Goal: Task Accomplishment & Management: Complete application form

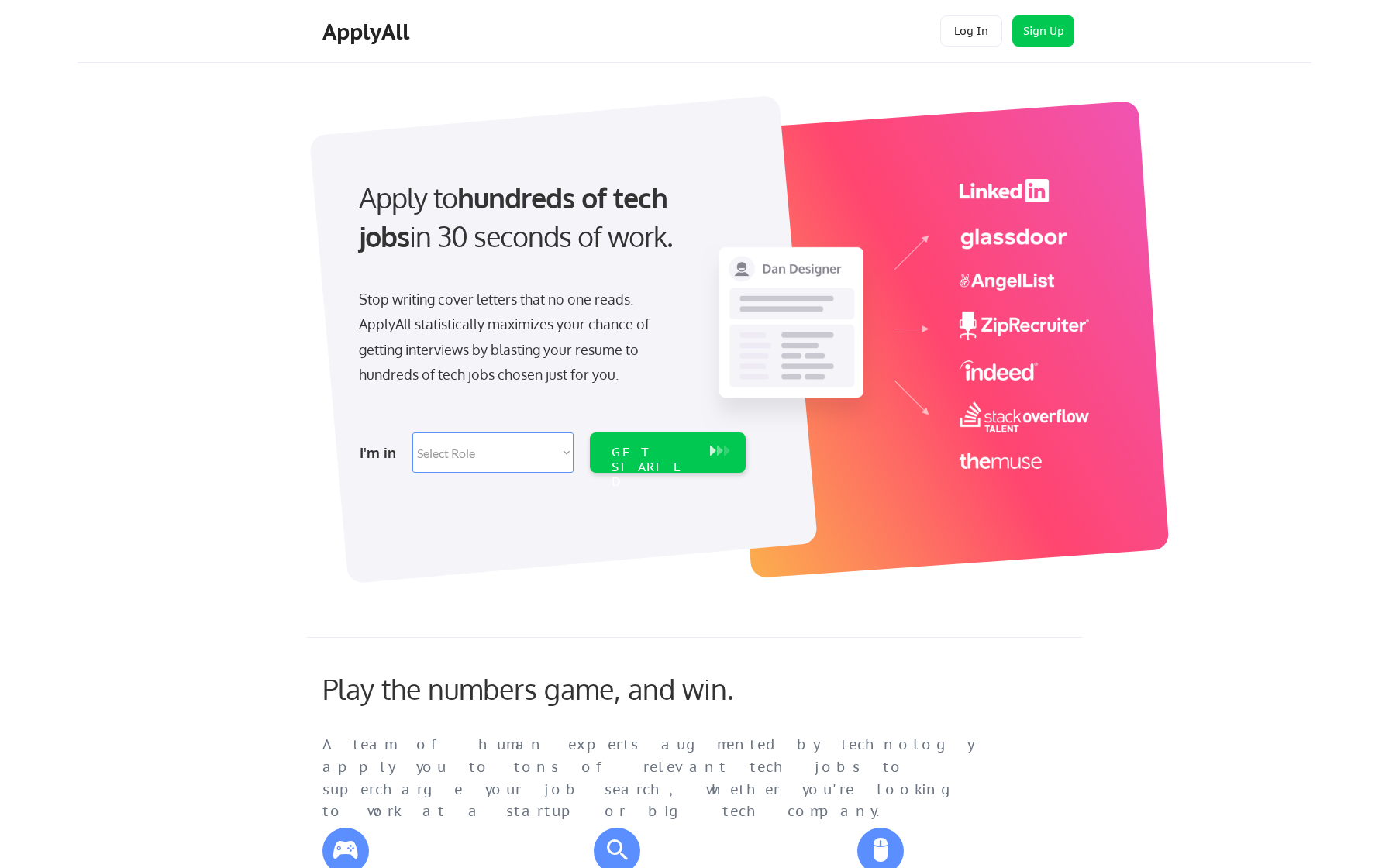
click at [478, 449] on select "Select Role Software Engineering Product Management Customer Success Sales UI/U…" at bounding box center [492, 452] width 161 height 41
select select ""engineering""
click at [412, 433] on select "Select Role Software Engineering Product Management Customer Success Sales UI/U…" at bounding box center [492, 452] width 161 height 41
select select ""engineering""
click at [647, 446] on div "GET STARTED" at bounding box center [653, 468] width 83 height 45
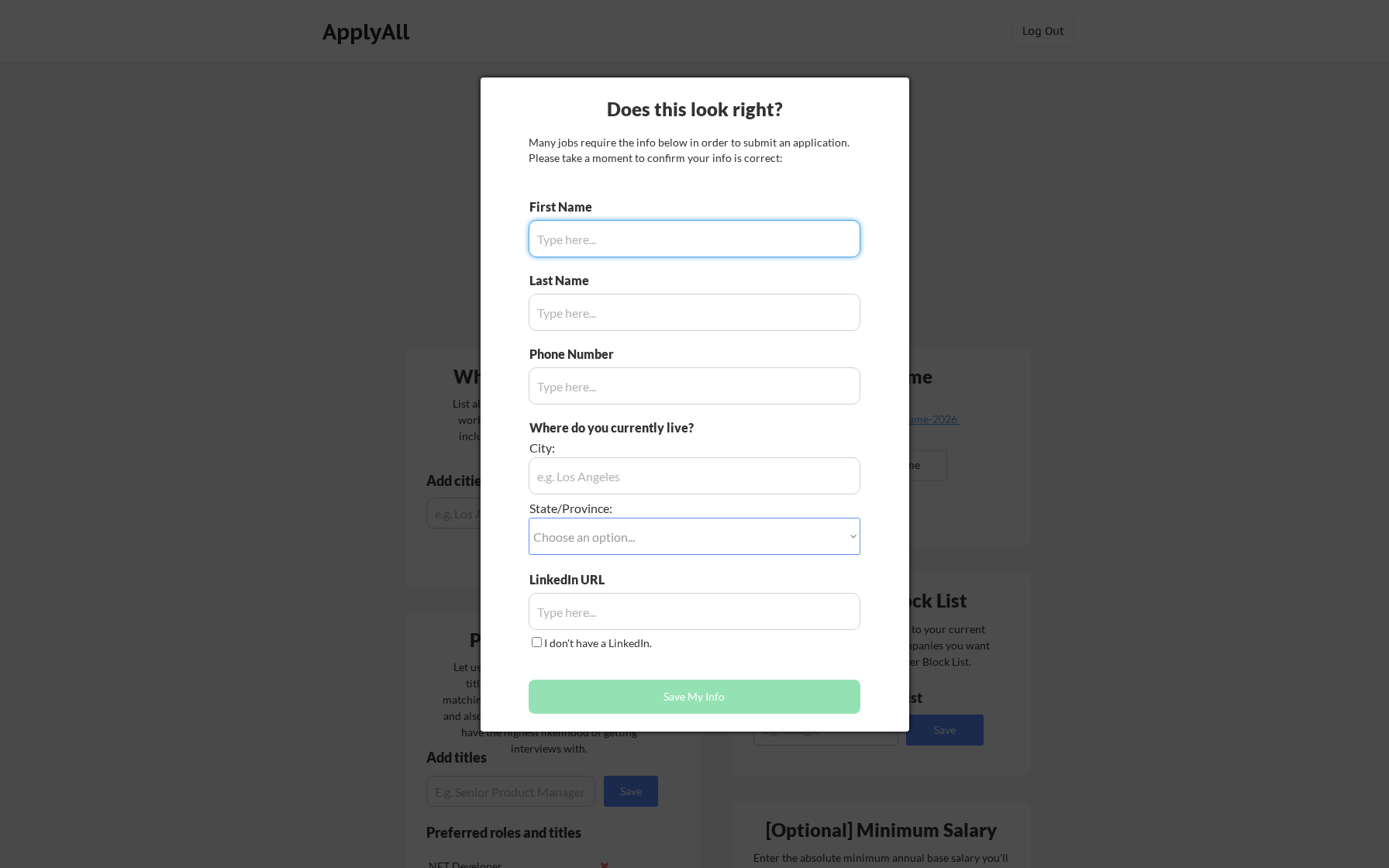
click at [597, 243] on input "input" at bounding box center [694, 238] width 332 height 37
type input "[PERSON_NAME]"
click at [583, 320] on input "input" at bounding box center [694, 312] width 332 height 37
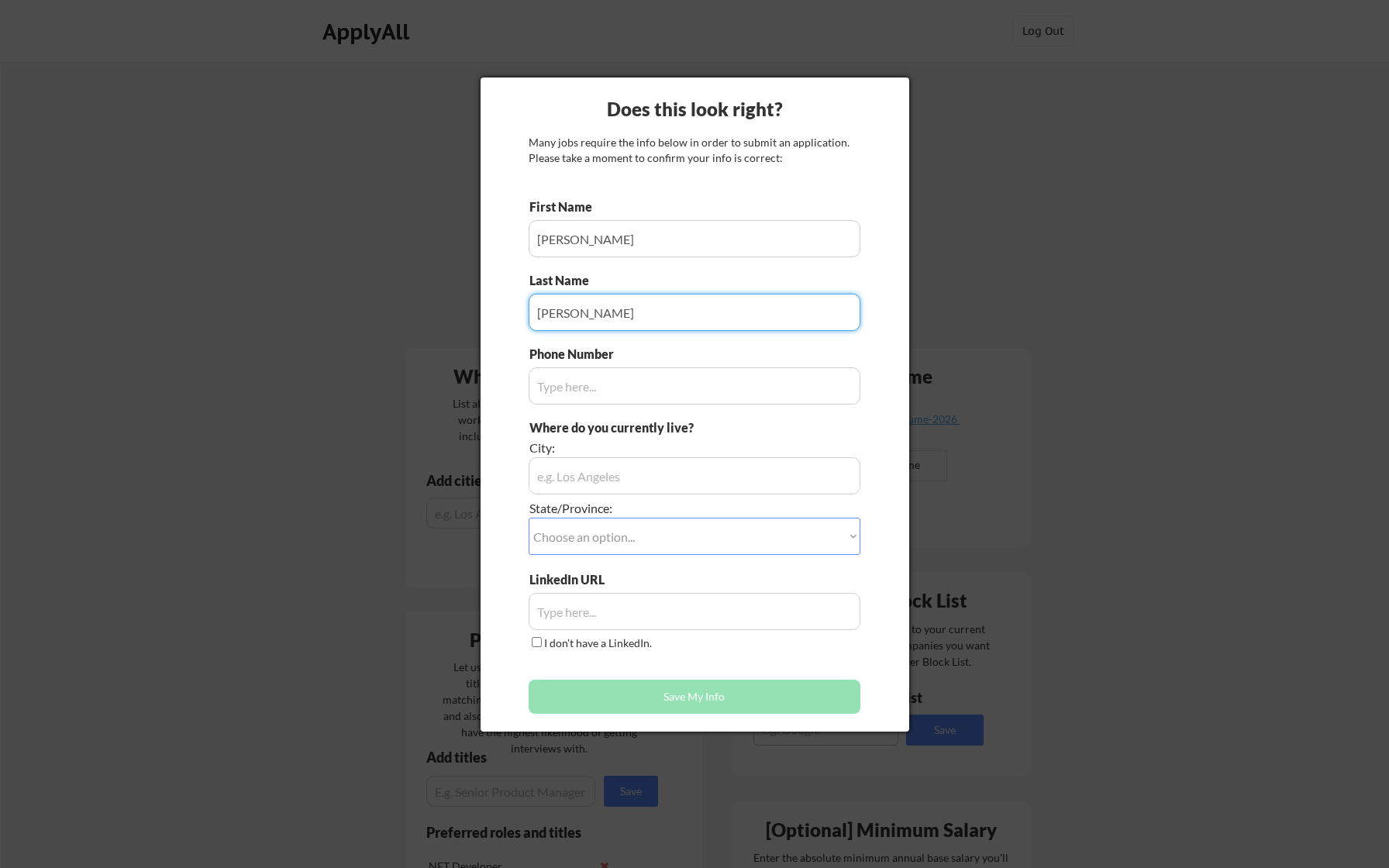
type input "[PERSON_NAME]"
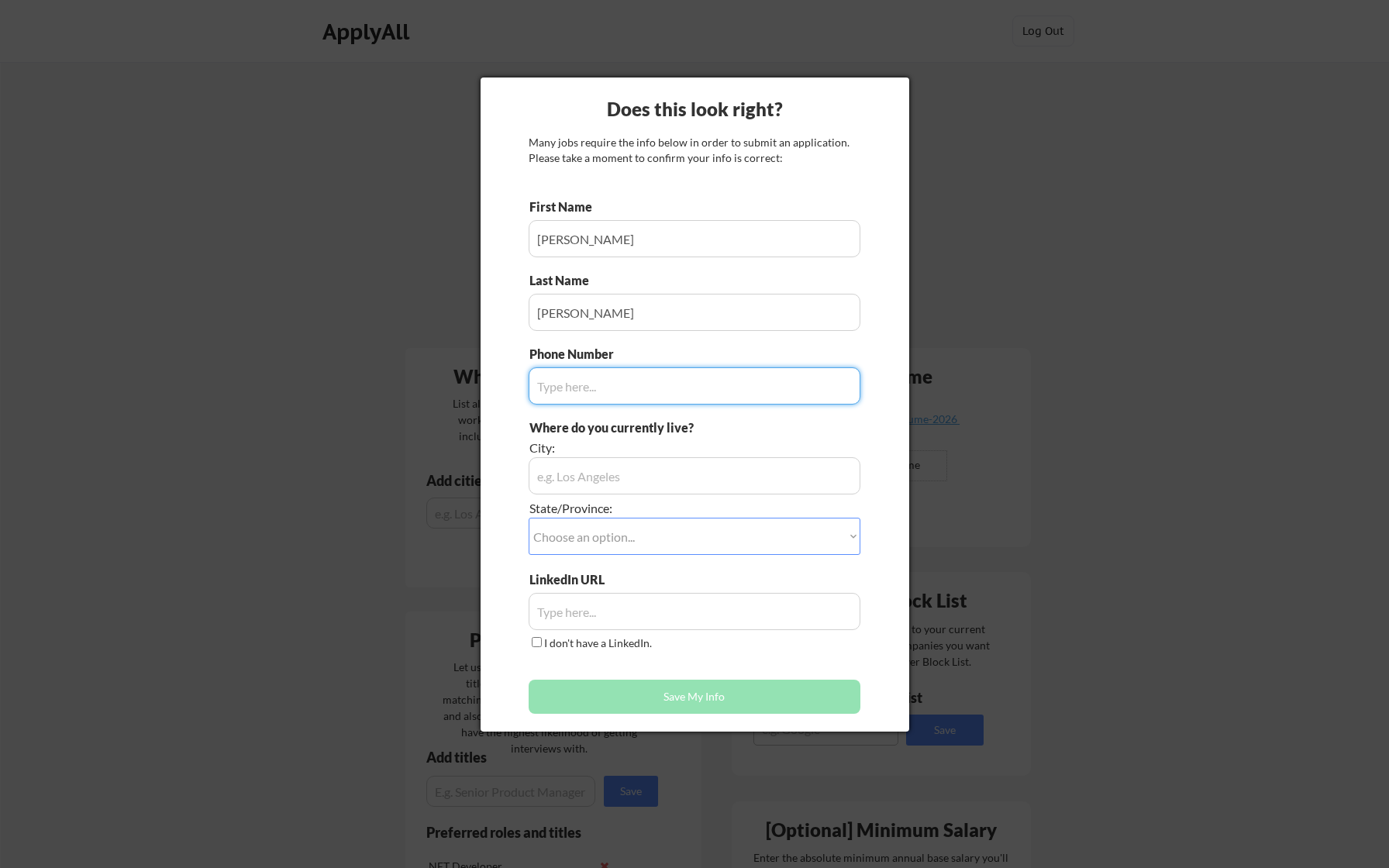
click at [586, 395] on input "input" at bounding box center [694, 386] width 332 height 37
type input "6363995633"
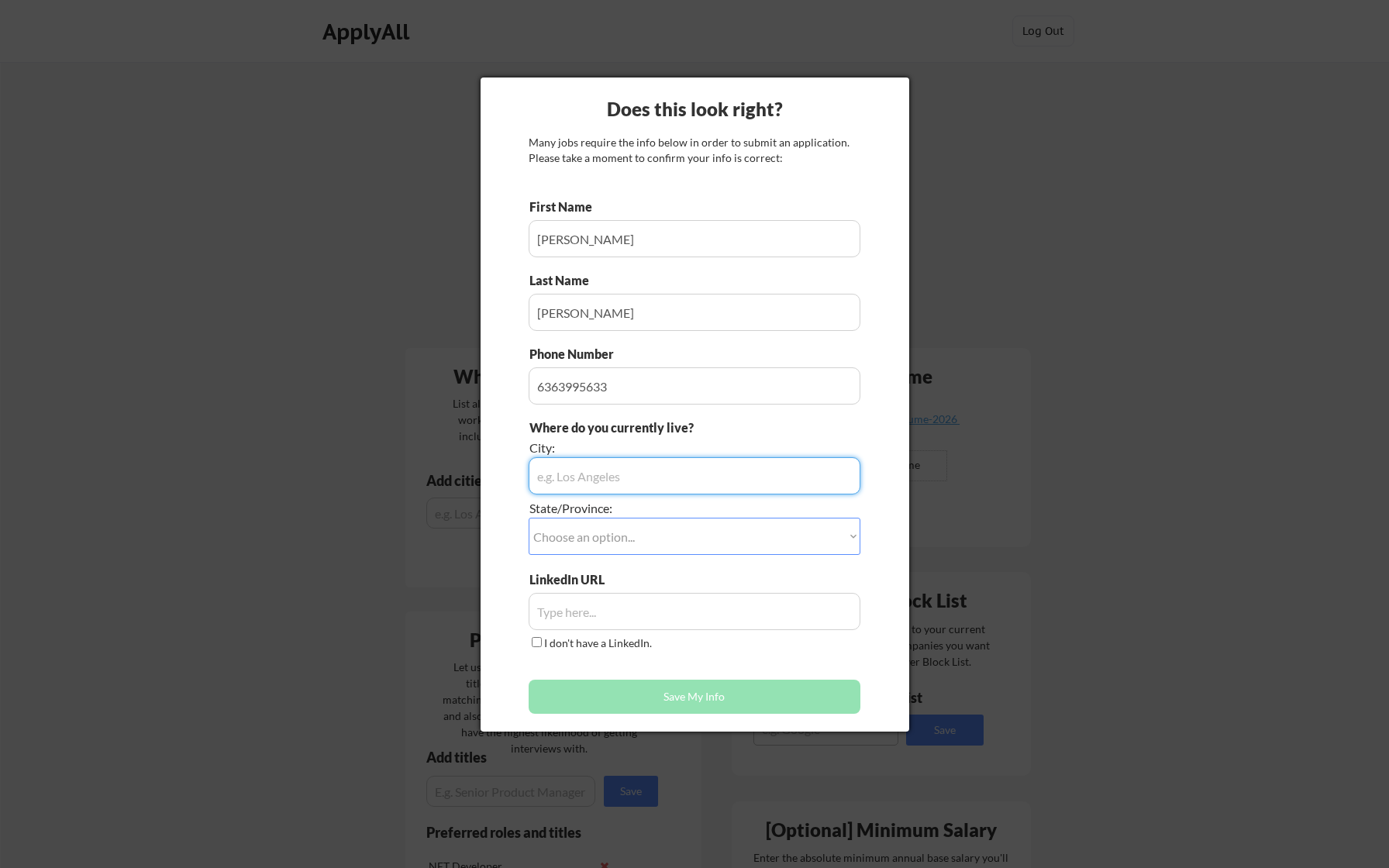
click at [575, 471] on input "input" at bounding box center [694, 475] width 332 height 37
type input "Sioux Falls"
click at [586, 528] on select "Choose an option... Other/Not Applicable Alabama Alaska Alberta Arizona Arkansa…" at bounding box center [694, 535] width 332 height 37
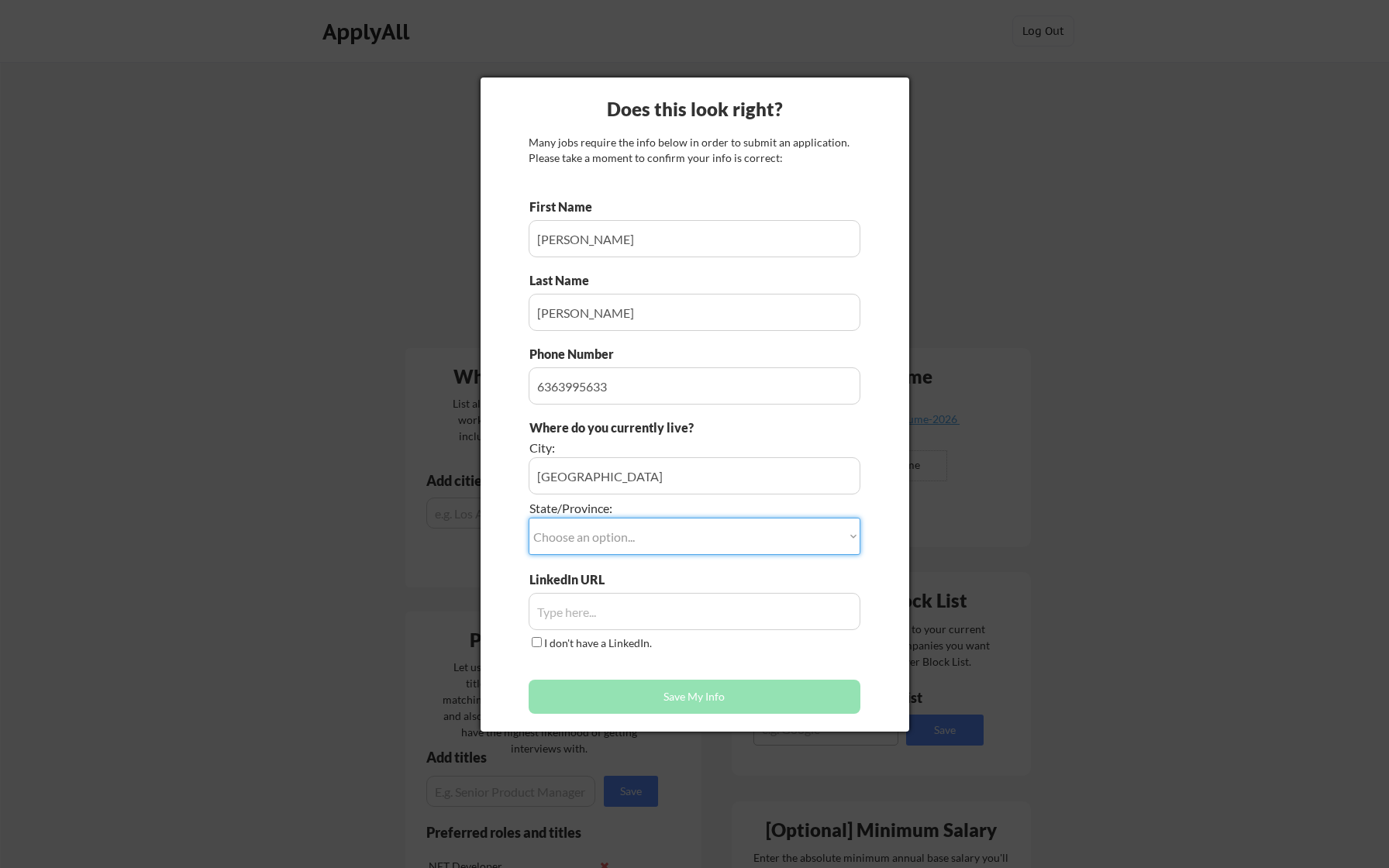
select select ""South Dakota""
click at [528, 517] on select "Choose an option... Other/Not Applicable Alabama Alaska Alberta Arizona Arkansa…" at bounding box center [694, 535] width 332 height 37
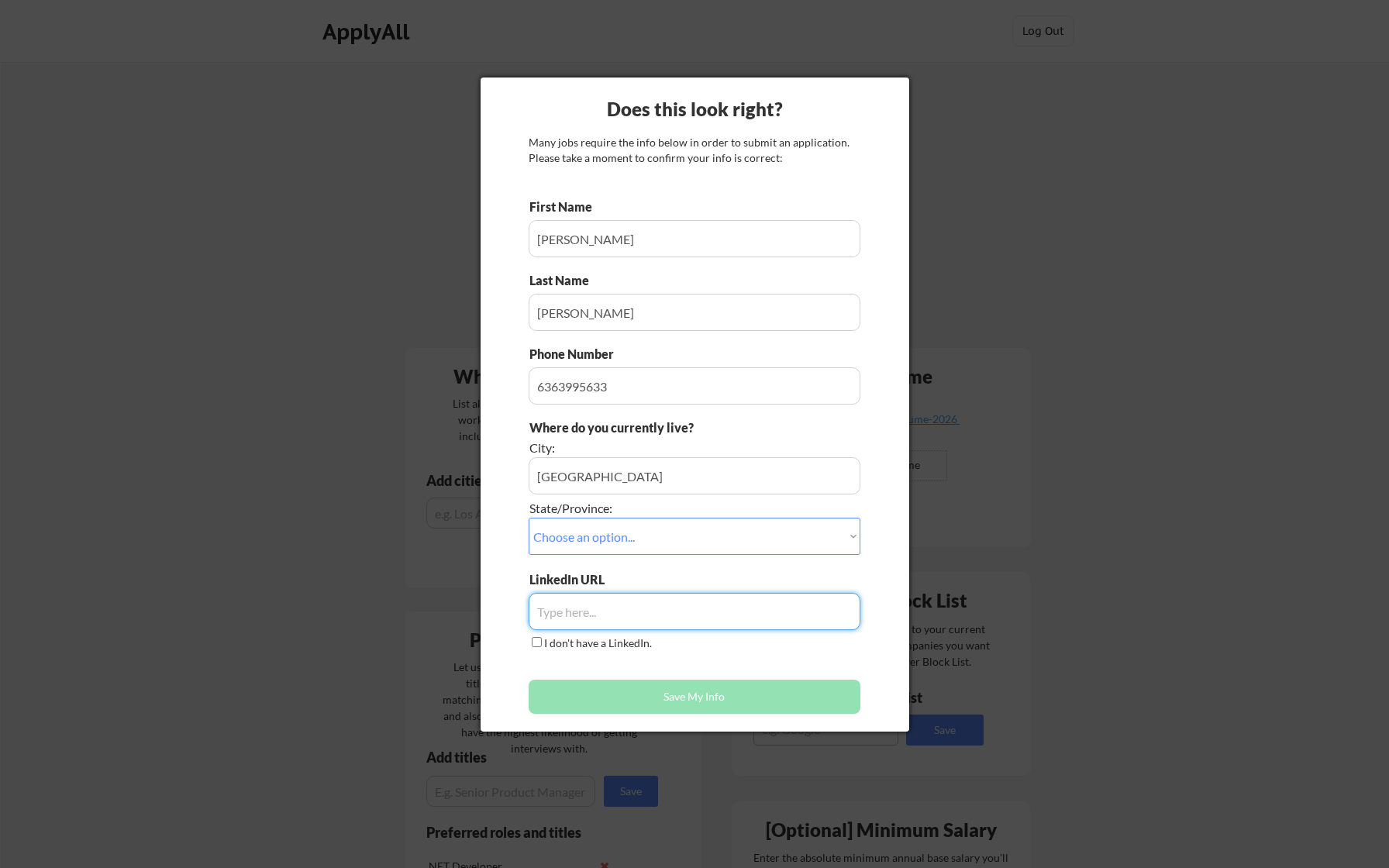
click at [571, 606] on input "input" at bounding box center [694, 611] width 332 height 37
paste input "https://www.linkedin.com/in/carson-antoine/"
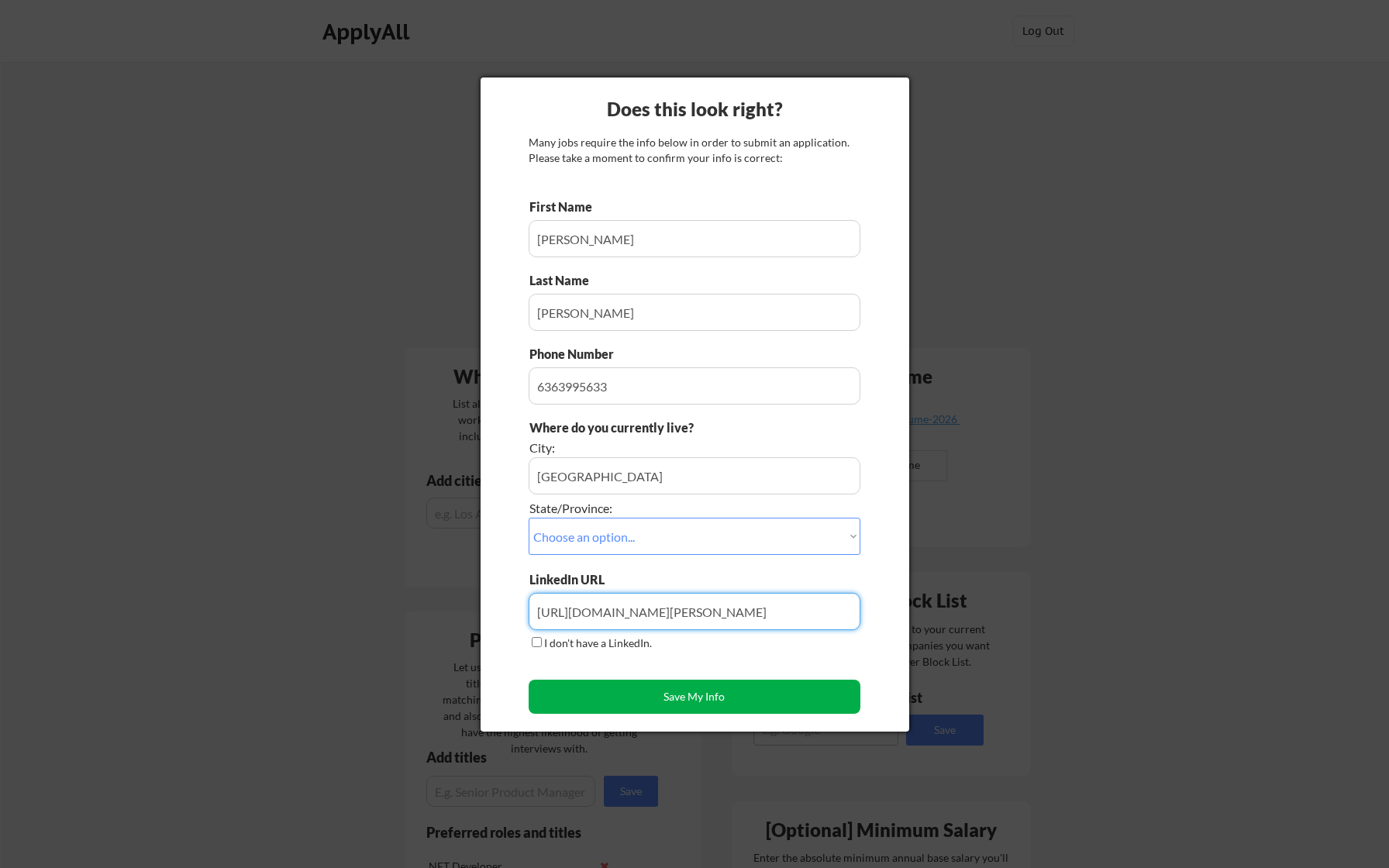
type input "https://www.linkedin.com/in/carson-antoine/"
click at [583, 692] on button "Save My Info" at bounding box center [694, 697] width 332 height 34
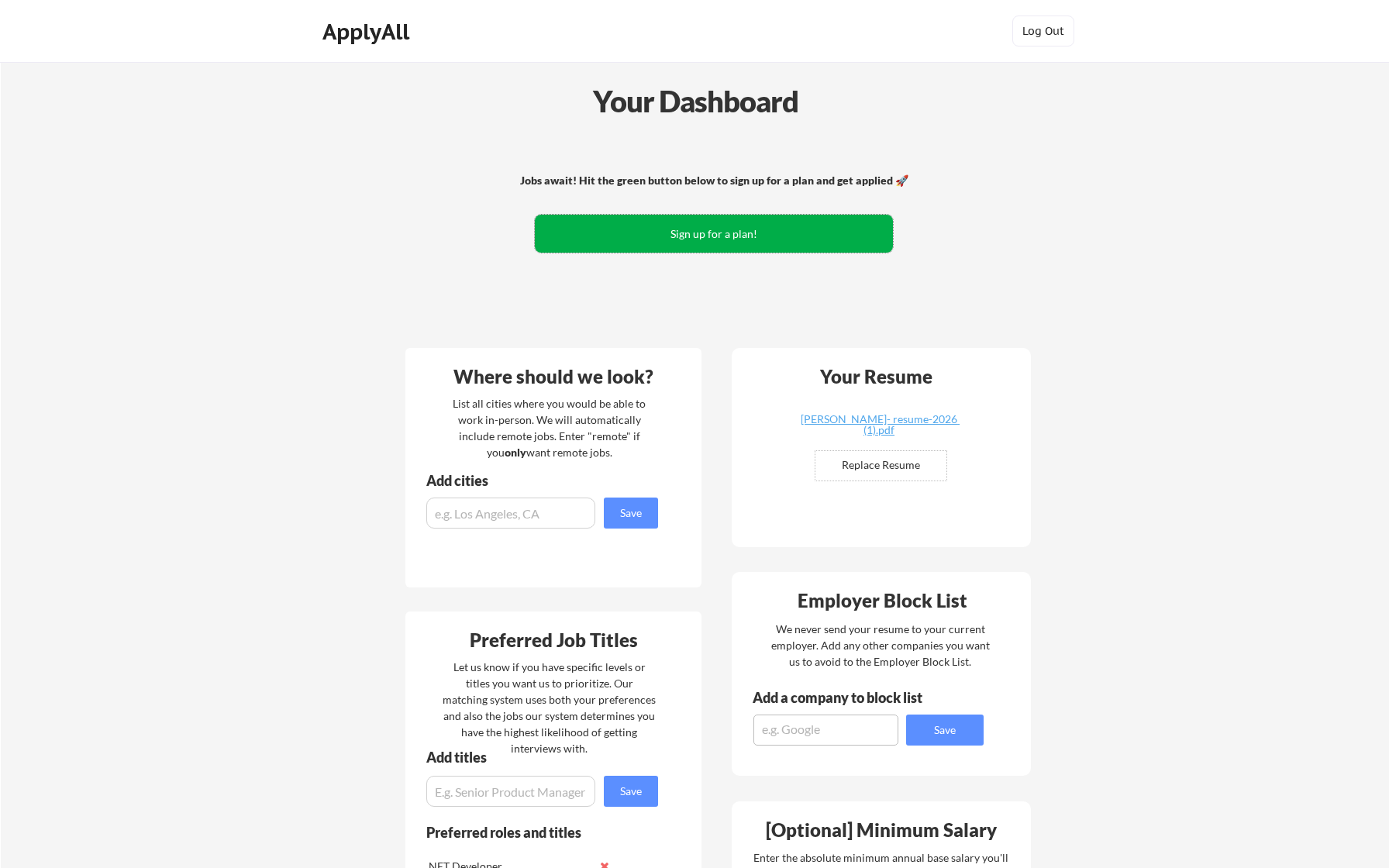
click at [704, 238] on button "Sign up for a plan!" at bounding box center [713, 233] width 358 height 38
